Goal: Task Accomplishment & Management: Use online tool/utility

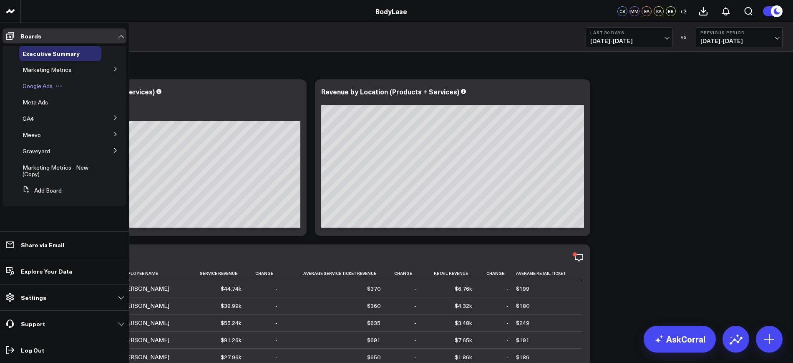
click at [42, 83] on span "Google Ads" at bounding box center [38, 86] width 30 height 8
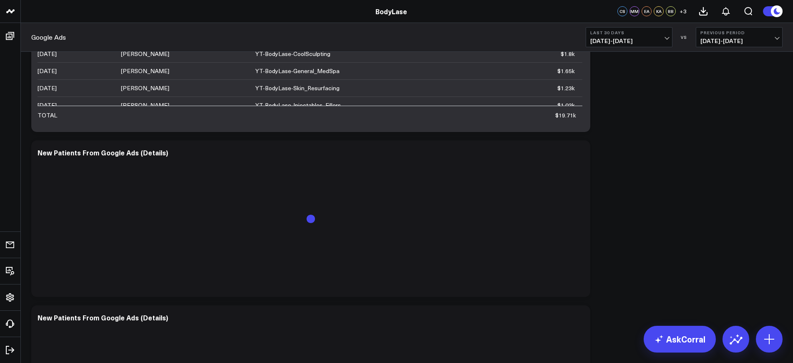
scroll to position [2451, 0]
click at [619, 35] on b "Last 30 Days" at bounding box center [629, 32] width 78 height 5
click at [602, 245] on link "YTD" at bounding box center [629, 250] width 86 height 16
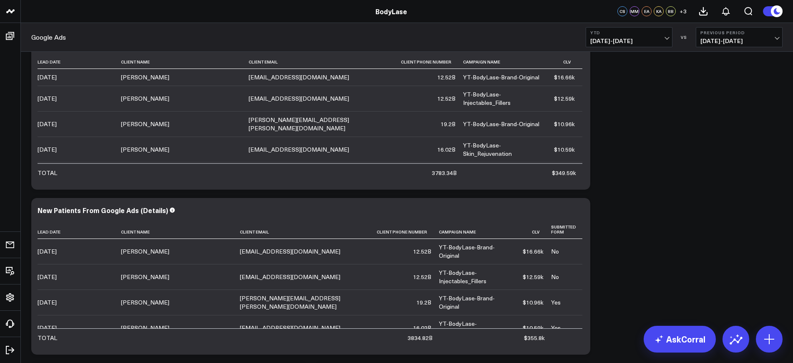
scroll to position [2556, 0]
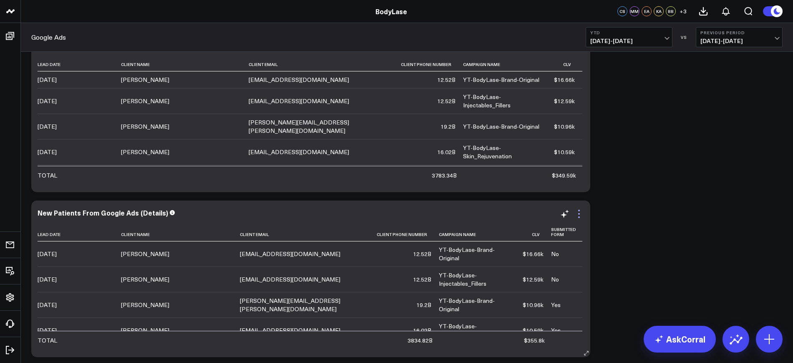
click at [578, 213] on icon at bounding box center [579, 214] width 10 height 10
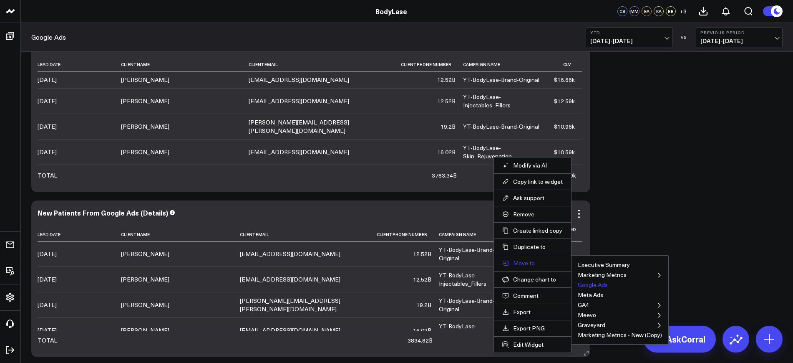
click at [526, 261] on button "Move to" at bounding box center [532, 263] width 60 height 8
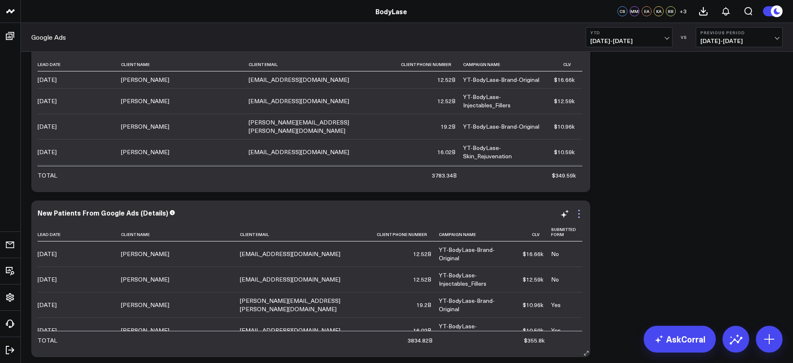
click at [579, 213] on icon at bounding box center [579, 214] width 2 height 2
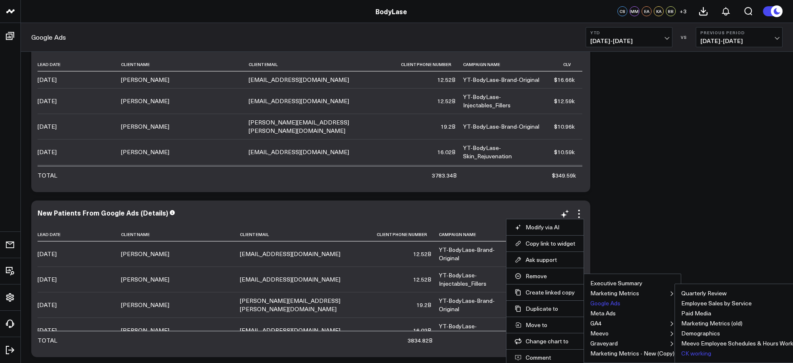
click at [697, 353] on button "CK working" at bounding box center [696, 353] width 30 height 6
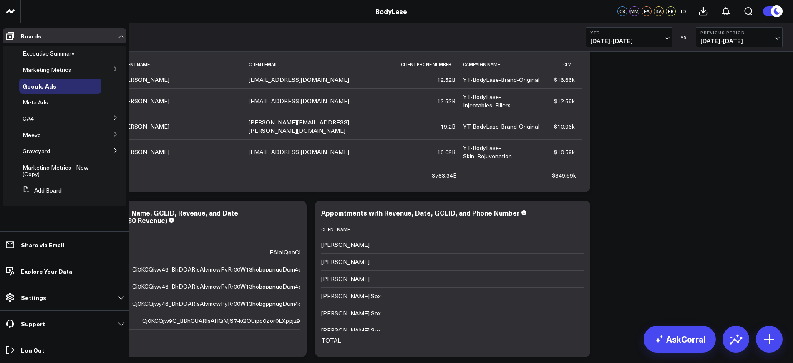
click at [116, 151] on icon at bounding box center [115, 150] width 5 height 5
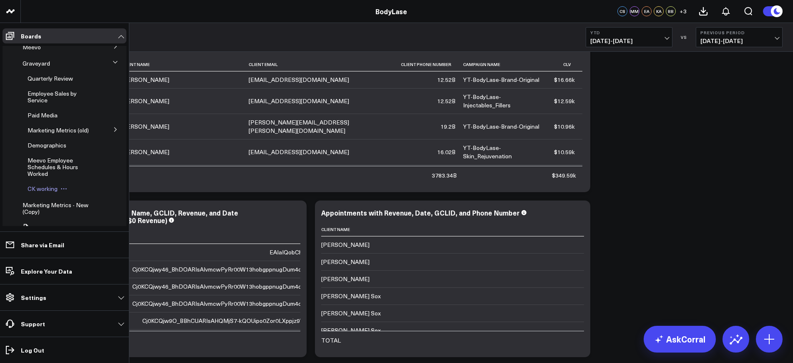
scroll to position [104, 0]
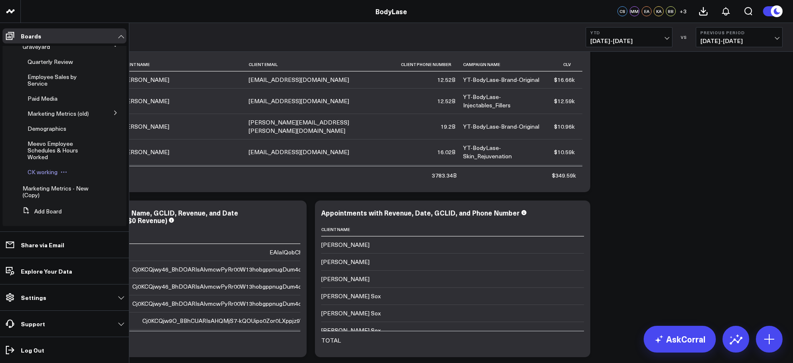
click at [40, 176] on span "CK working" at bounding box center [43, 172] width 30 height 8
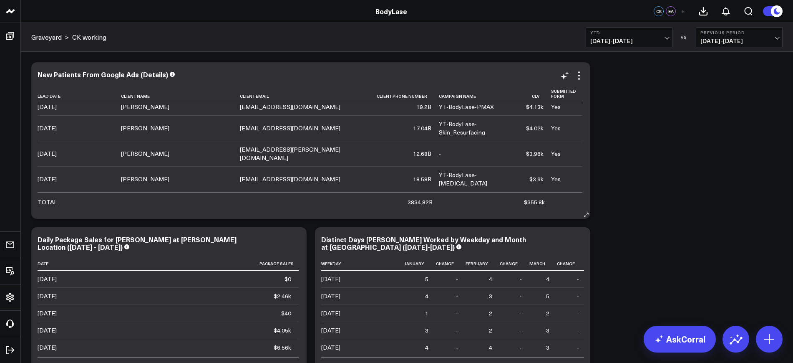
scroll to position [522, 0]
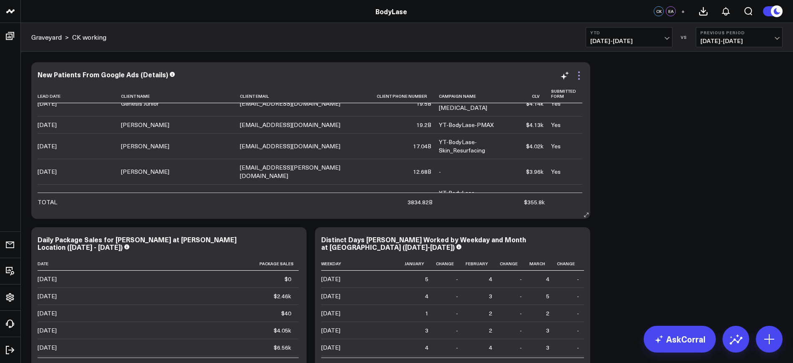
click at [579, 73] on icon at bounding box center [579, 76] width 10 height 10
click at [566, 73] on icon at bounding box center [565, 76] width 10 height 10
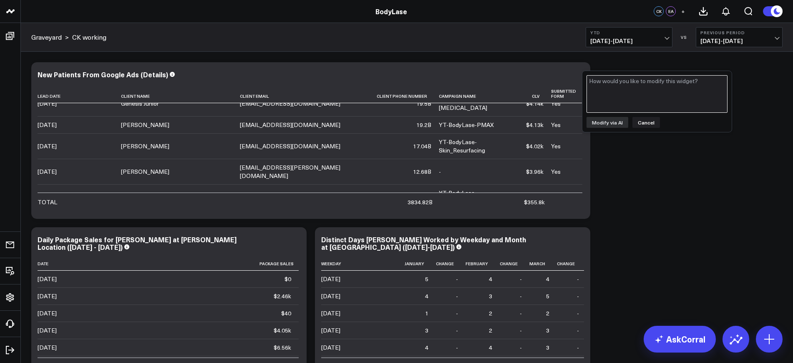
click at [611, 92] on textarea at bounding box center [657, 94] width 141 height 38
type textarea "Can you add a column for"
click at [642, 121] on button "Cancel" at bounding box center [647, 122] width 28 height 11
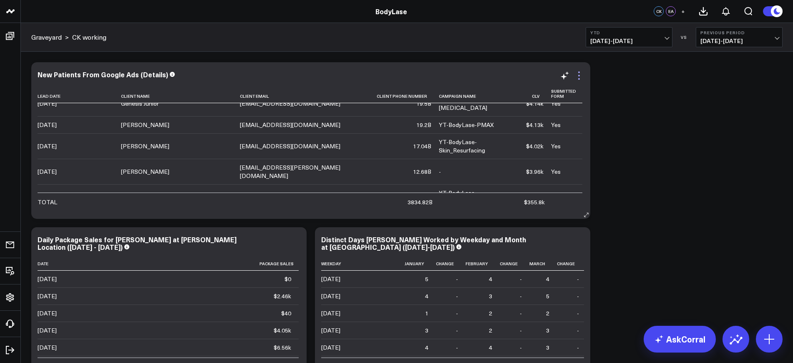
click at [577, 76] on icon at bounding box center [579, 76] width 10 height 10
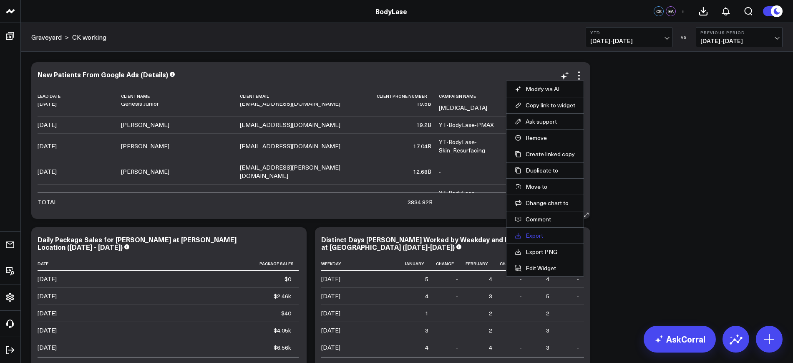
click at [541, 233] on link "Export" at bounding box center [545, 236] width 60 height 8
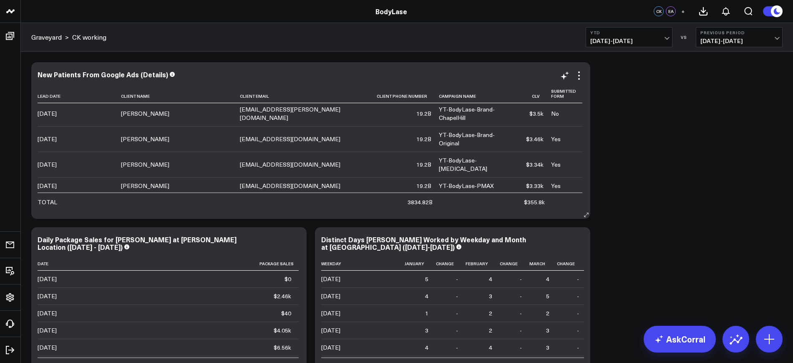
scroll to position [782, 0]
